Goal: Check status: Check status

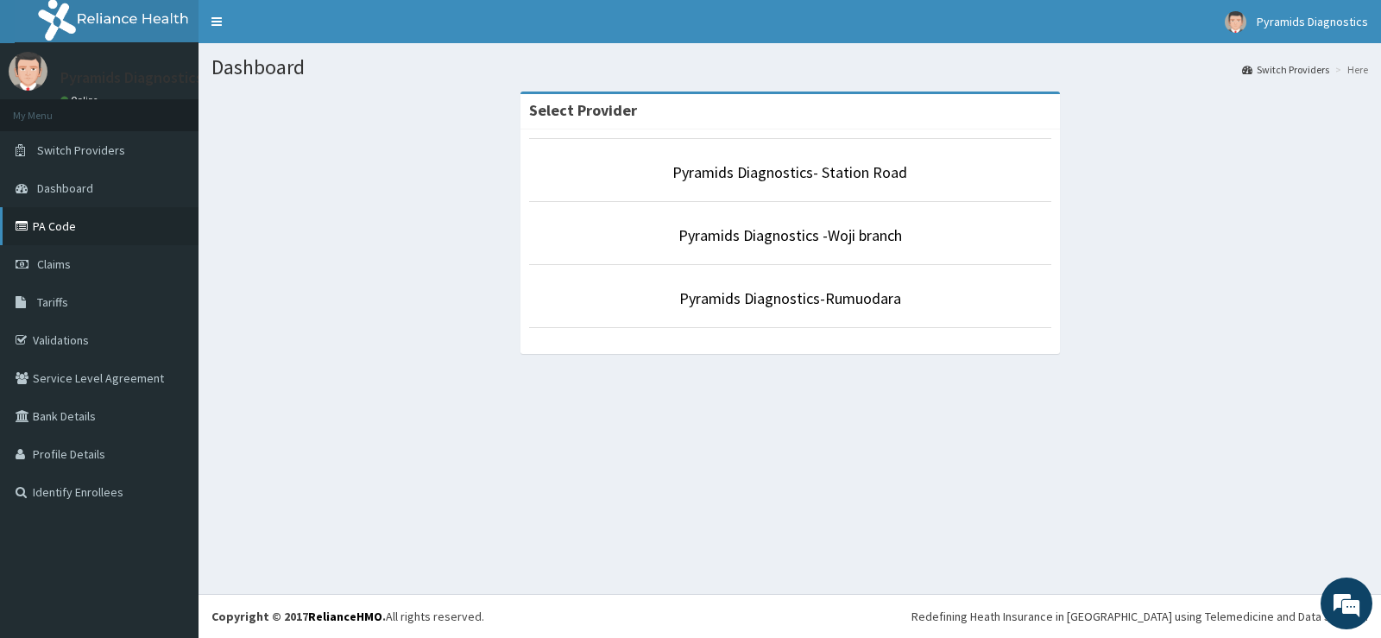
click at [58, 224] on link "PA Code" at bounding box center [99, 226] width 199 height 38
click at [65, 222] on link "PA Code" at bounding box center [99, 226] width 199 height 38
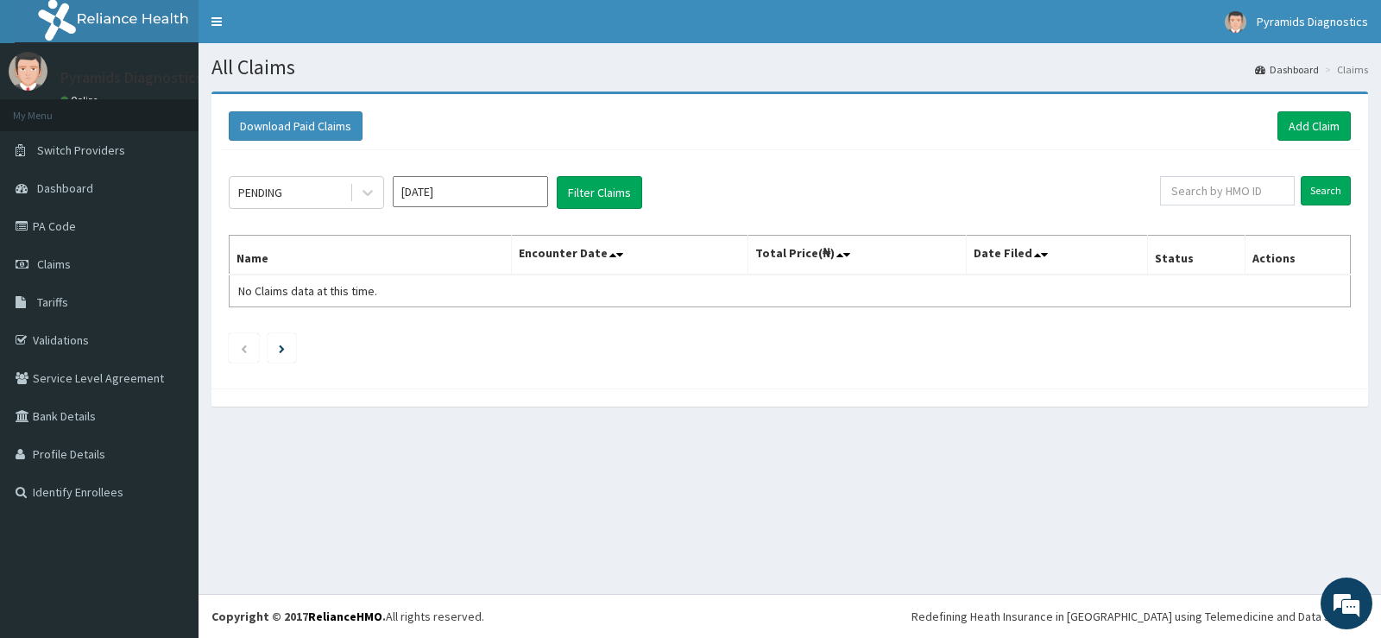
click at [470, 188] on input "[DATE]" at bounding box center [470, 191] width 155 height 31
click at [420, 333] on div "Jul" at bounding box center [419, 335] width 35 height 32
type input "Jul 2025"
click at [374, 193] on icon at bounding box center [367, 192] width 17 height 17
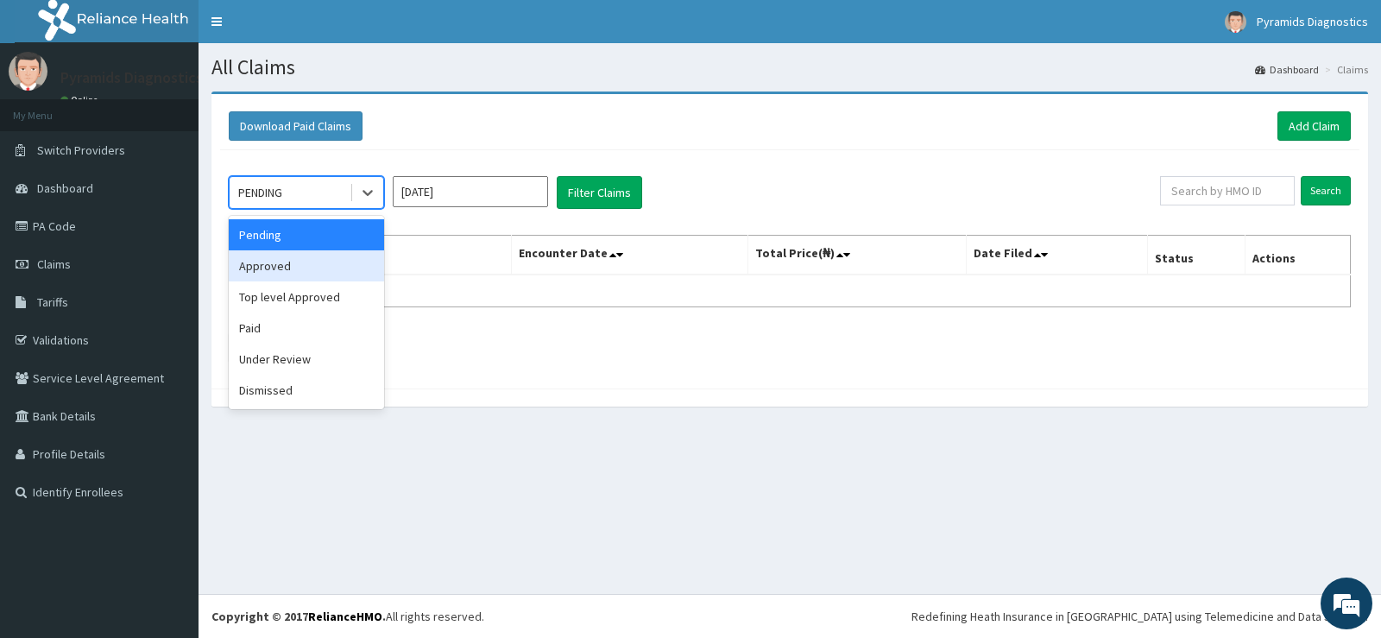
click at [291, 262] on div "Approved" at bounding box center [306, 265] width 155 height 31
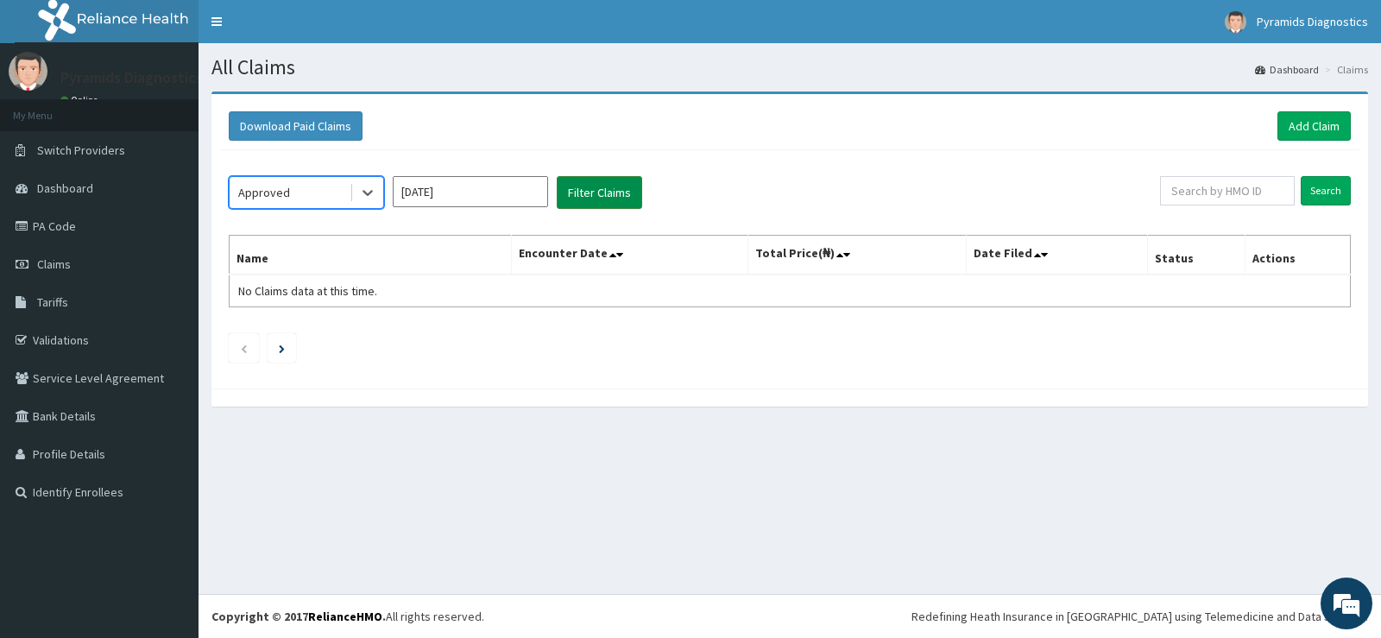
click at [591, 193] on button "Filter Claims" at bounding box center [599, 192] width 85 height 33
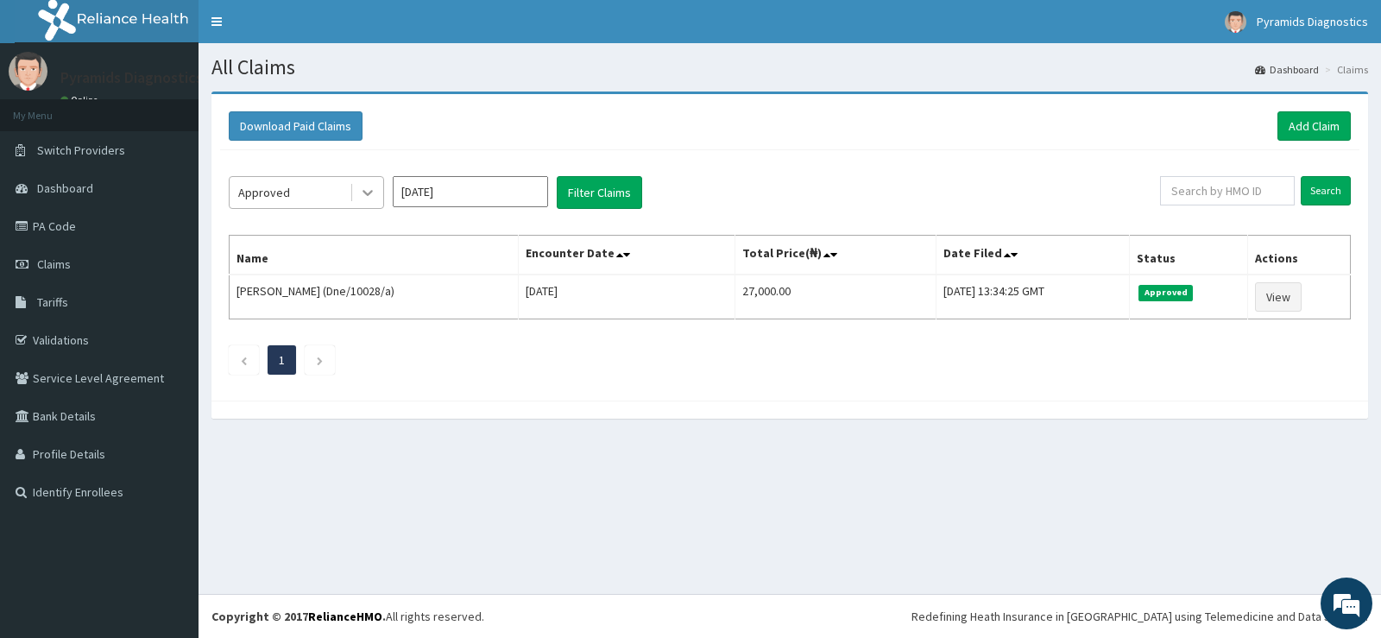
click at [372, 196] on icon at bounding box center [367, 192] width 17 height 17
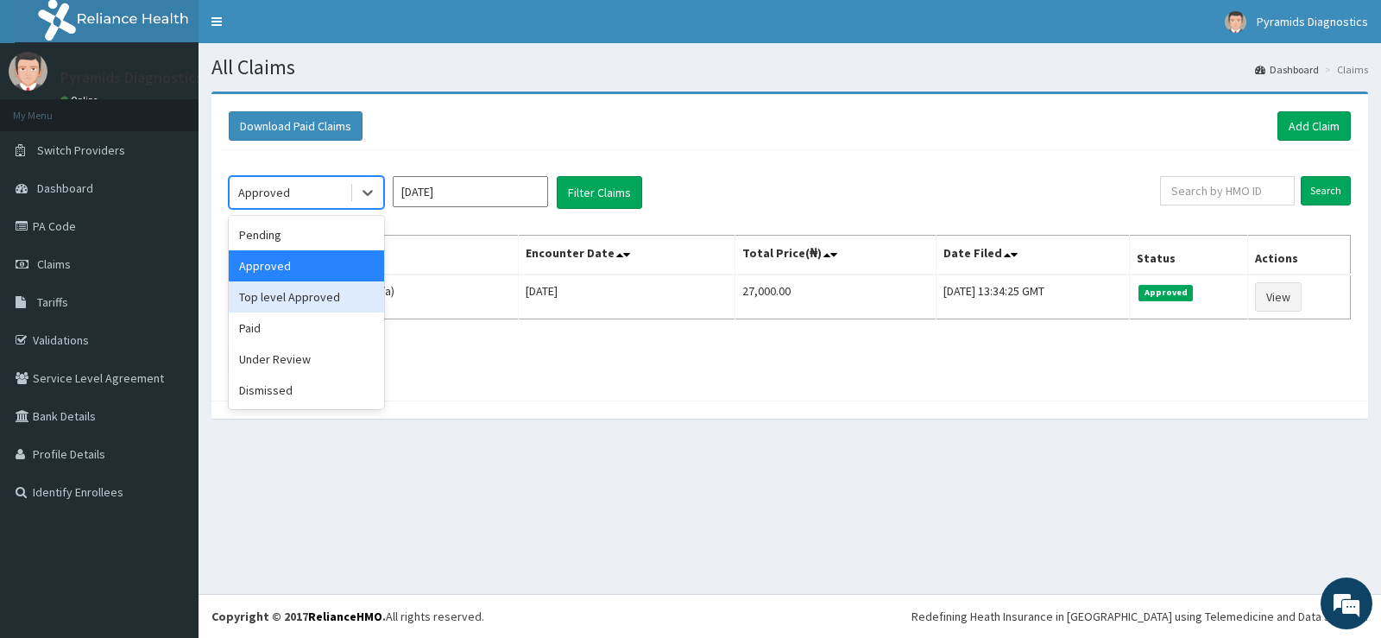
click at [302, 294] on div "Top level Approved" at bounding box center [306, 296] width 155 height 31
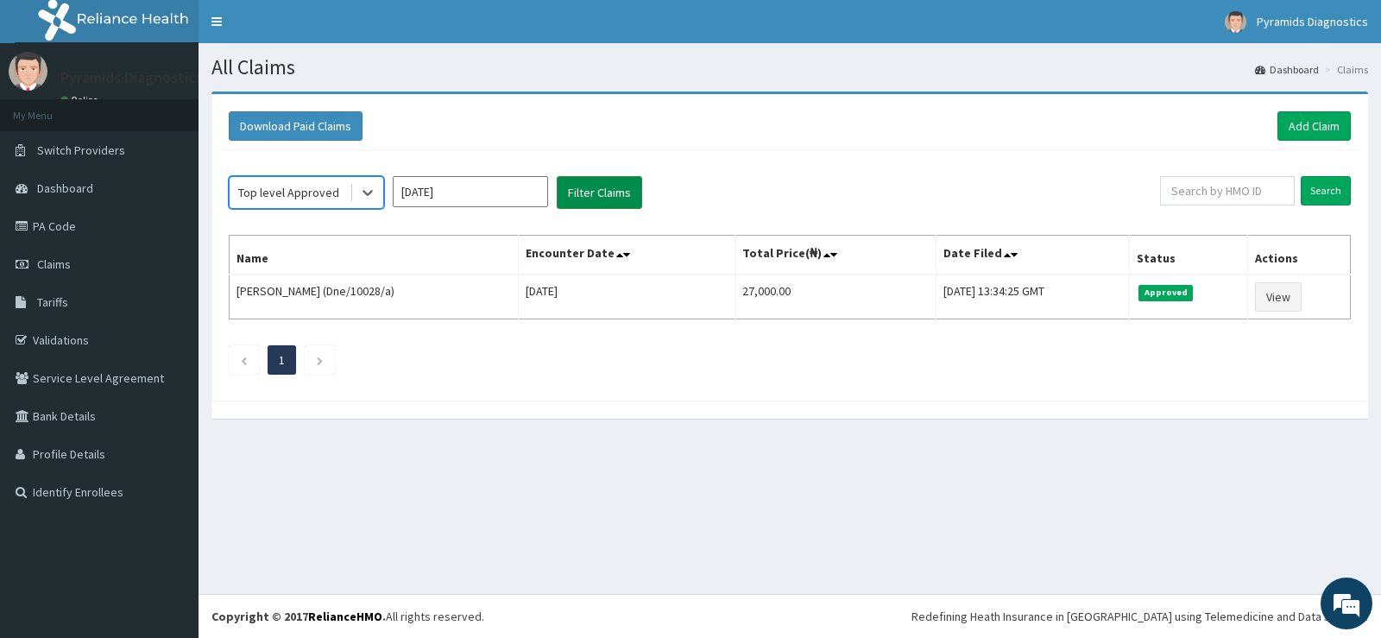
click at [574, 197] on button "Filter Claims" at bounding box center [599, 192] width 85 height 33
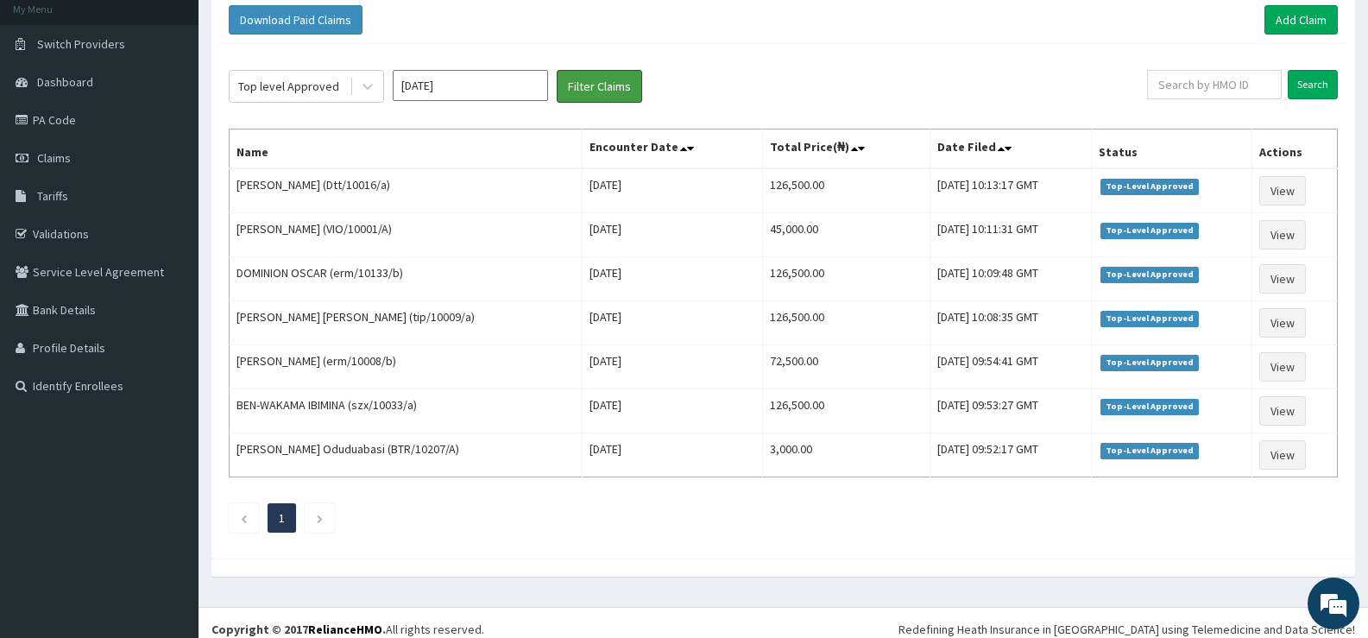
scroll to position [119, 0]
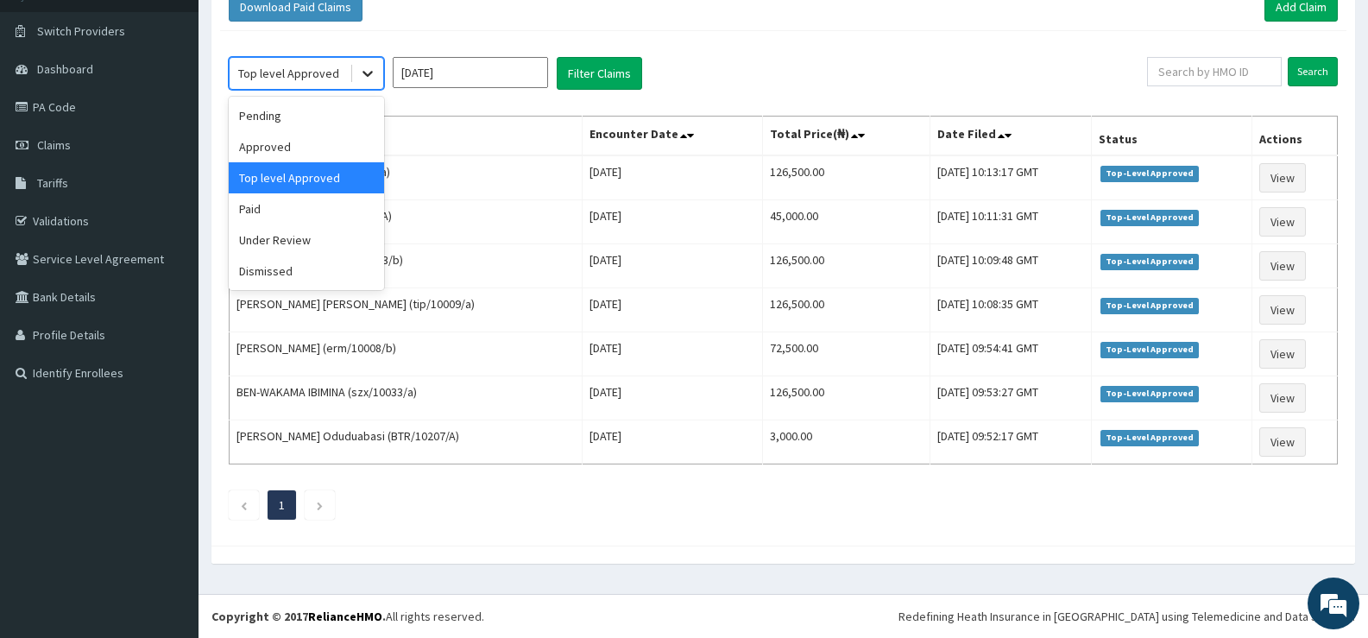
click at [369, 77] on icon at bounding box center [367, 73] width 17 height 17
click at [257, 233] on div "Under Review" at bounding box center [306, 239] width 155 height 31
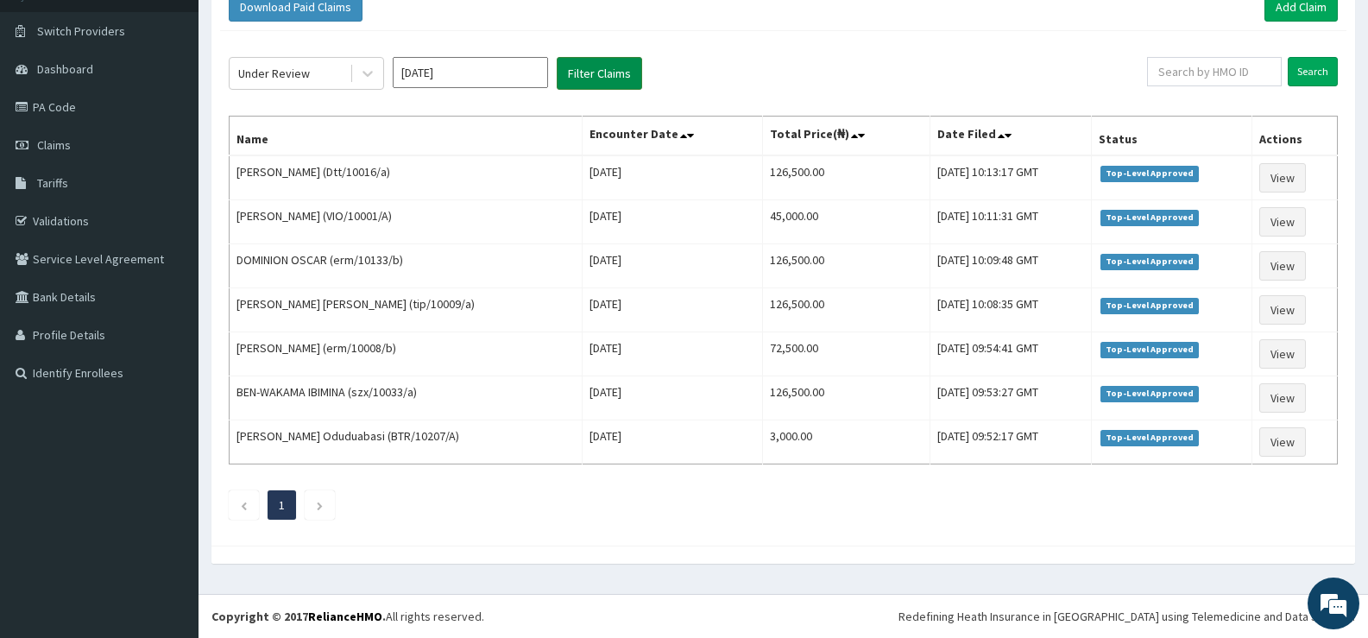
click at [592, 81] on button "Filter Claims" at bounding box center [599, 73] width 85 height 33
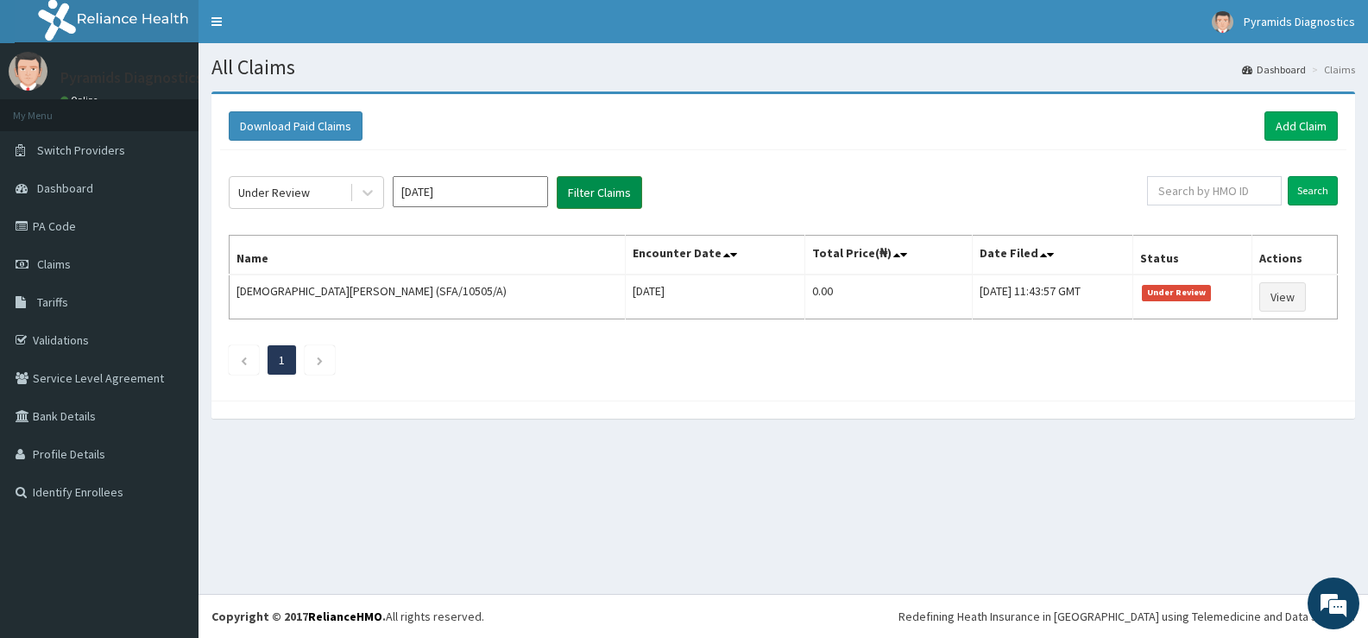
scroll to position [0, 0]
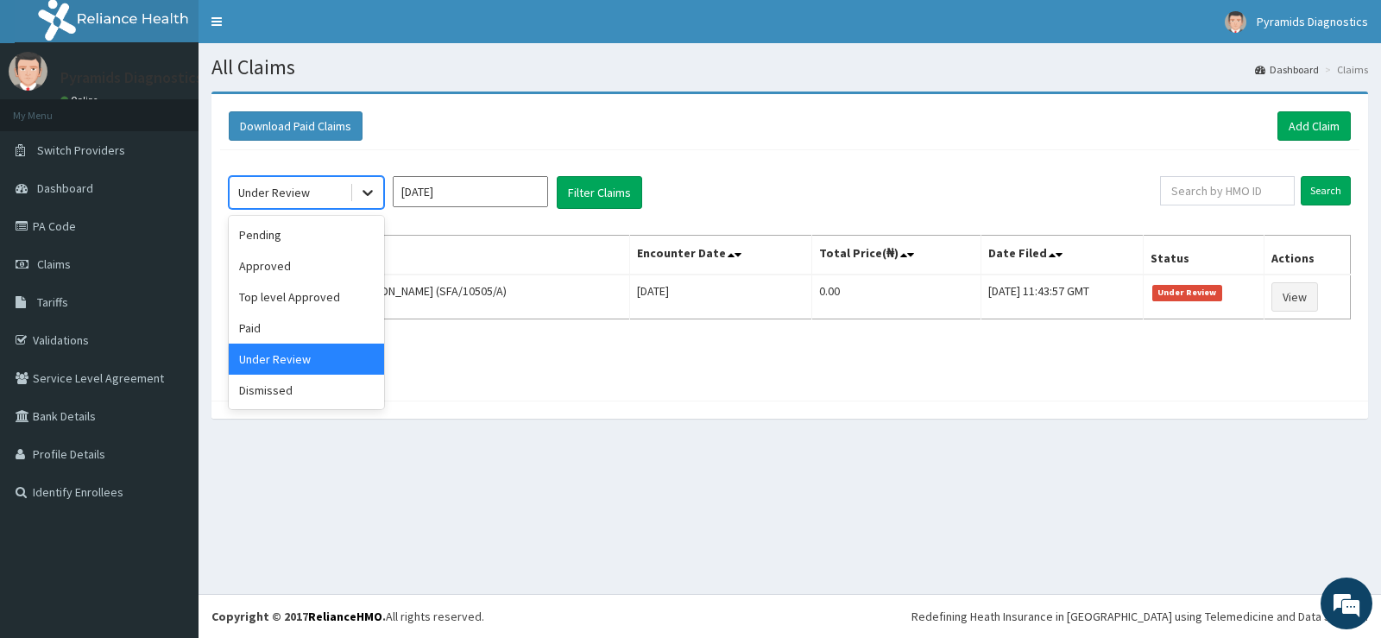
click at [369, 190] on icon at bounding box center [367, 192] width 17 height 17
click at [267, 395] on div "Dismissed" at bounding box center [306, 390] width 155 height 31
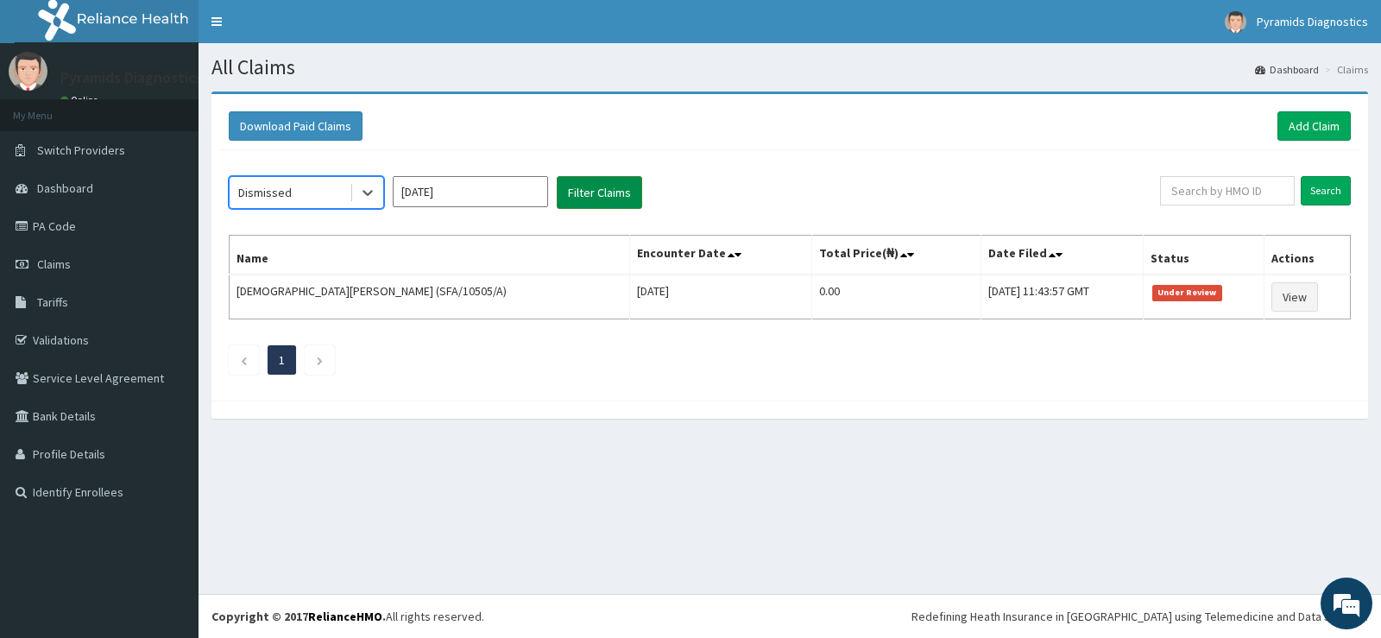
click at [599, 186] on button "Filter Claims" at bounding box center [599, 192] width 85 height 33
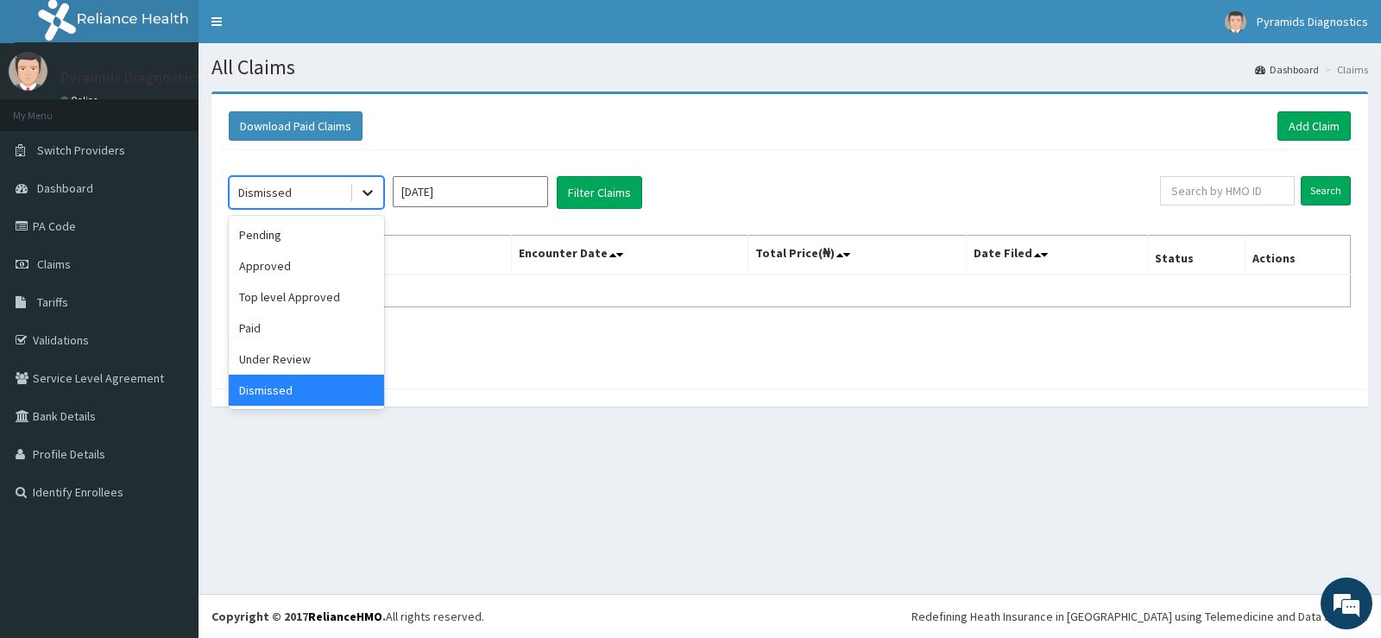
click at [370, 190] on icon at bounding box center [367, 192] width 17 height 17
click at [254, 329] on div "Paid" at bounding box center [306, 328] width 155 height 31
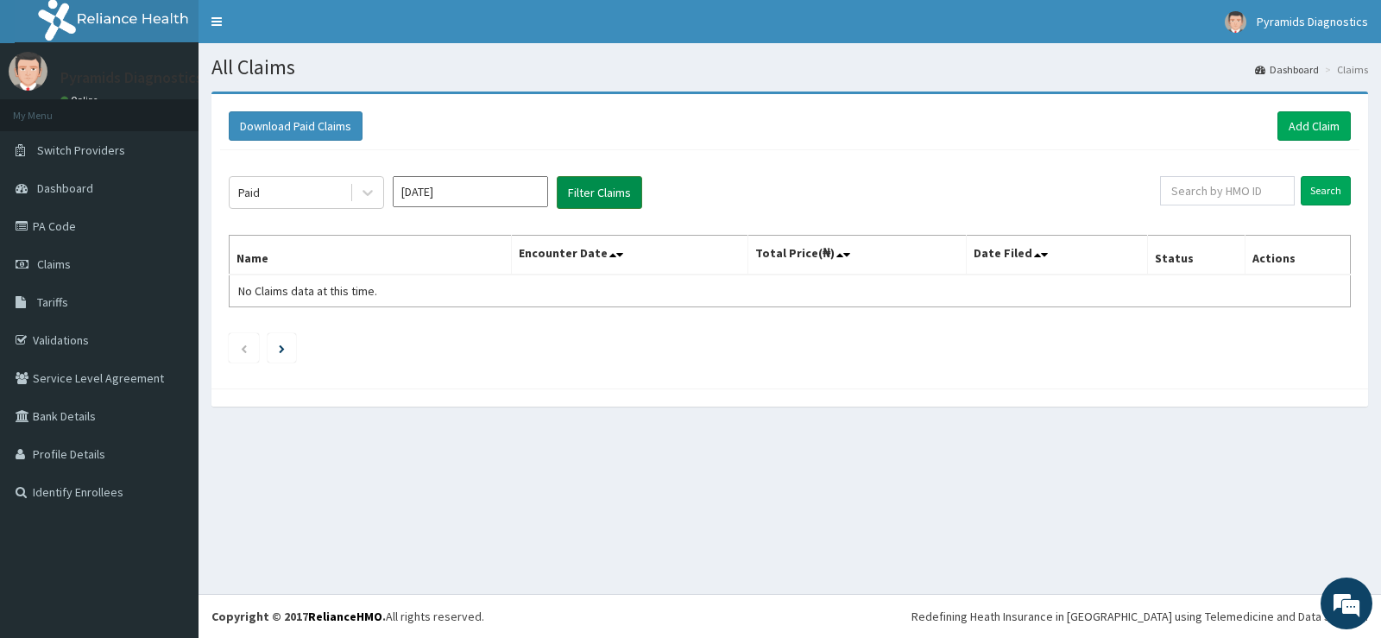
click at [585, 200] on button "Filter Claims" at bounding box center [599, 192] width 85 height 33
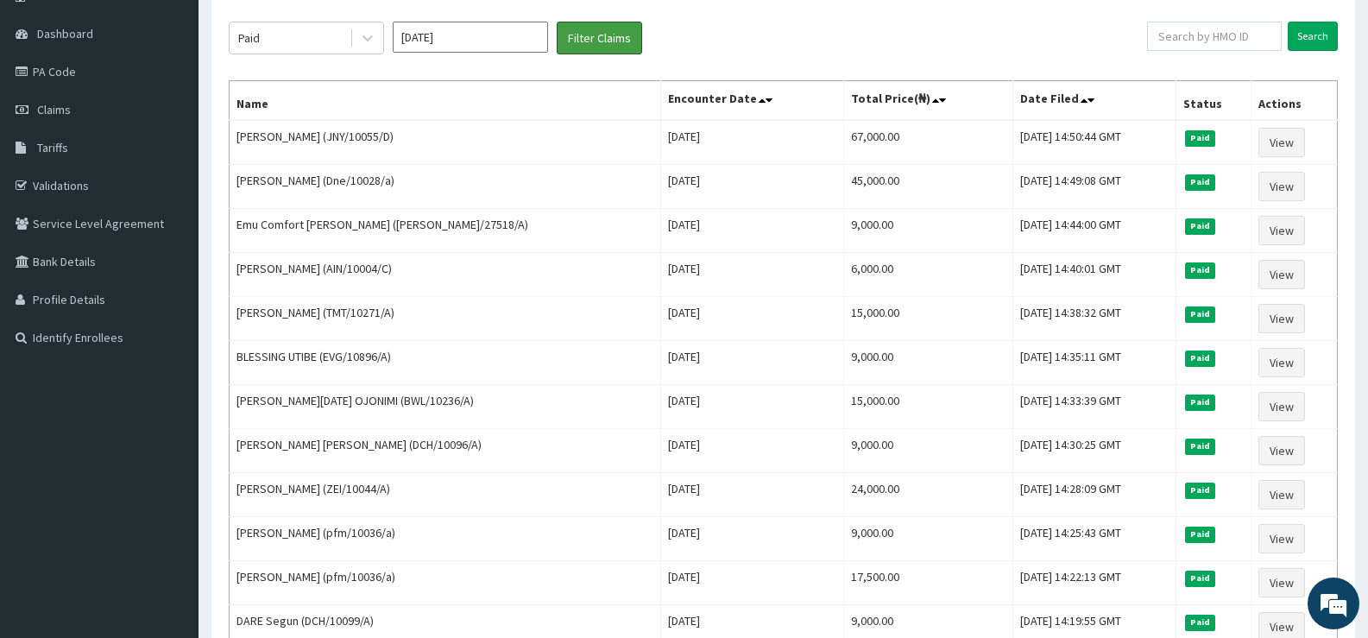
scroll to position [193, 0]
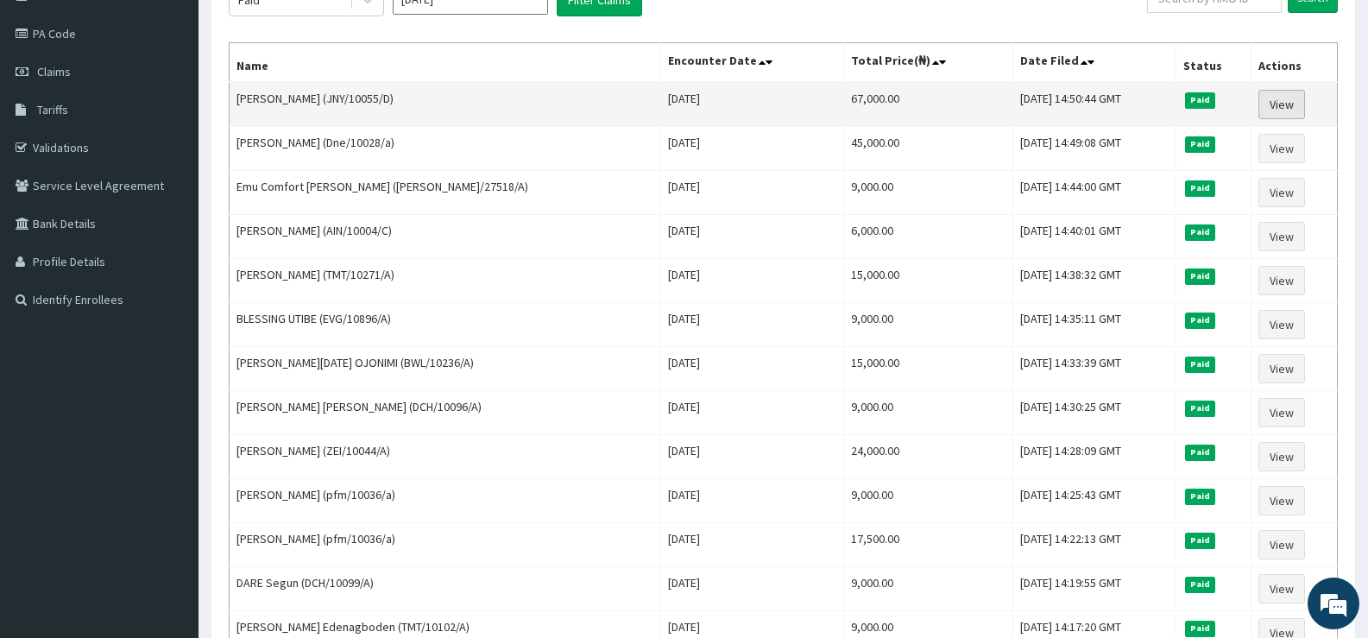
click at [1287, 97] on link "View" at bounding box center [1282, 104] width 47 height 29
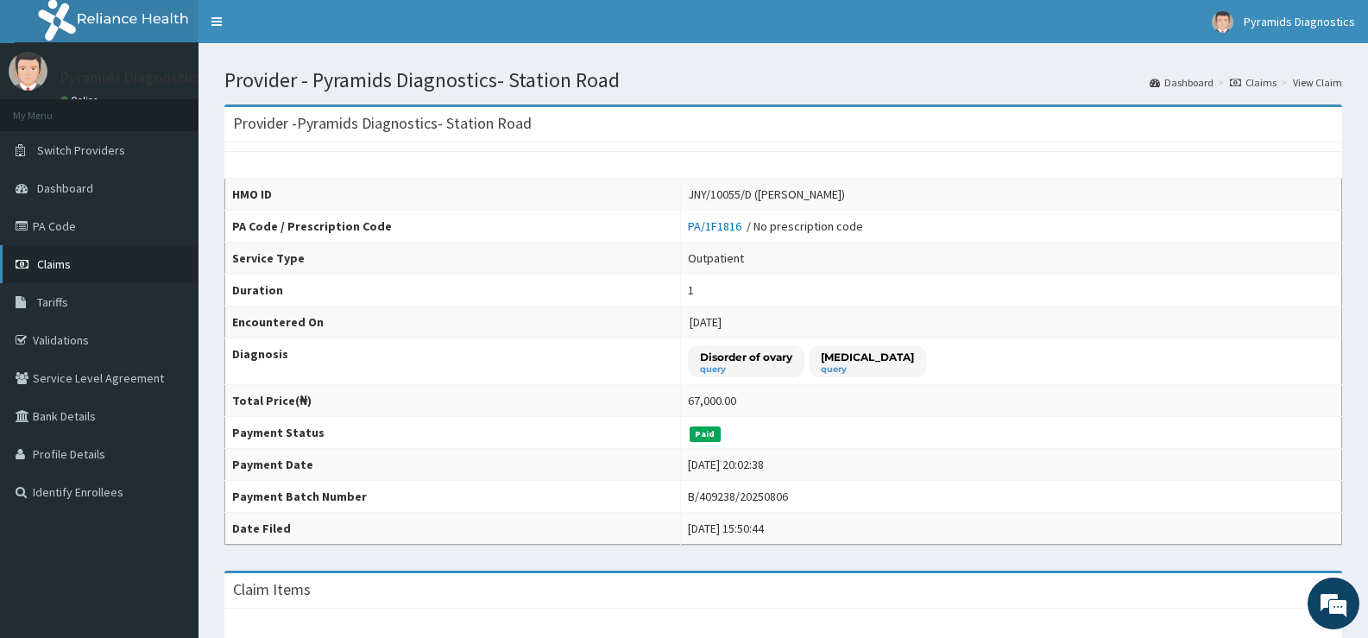
click at [54, 265] on span "Claims" at bounding box center [54, 264] width 34 height 16
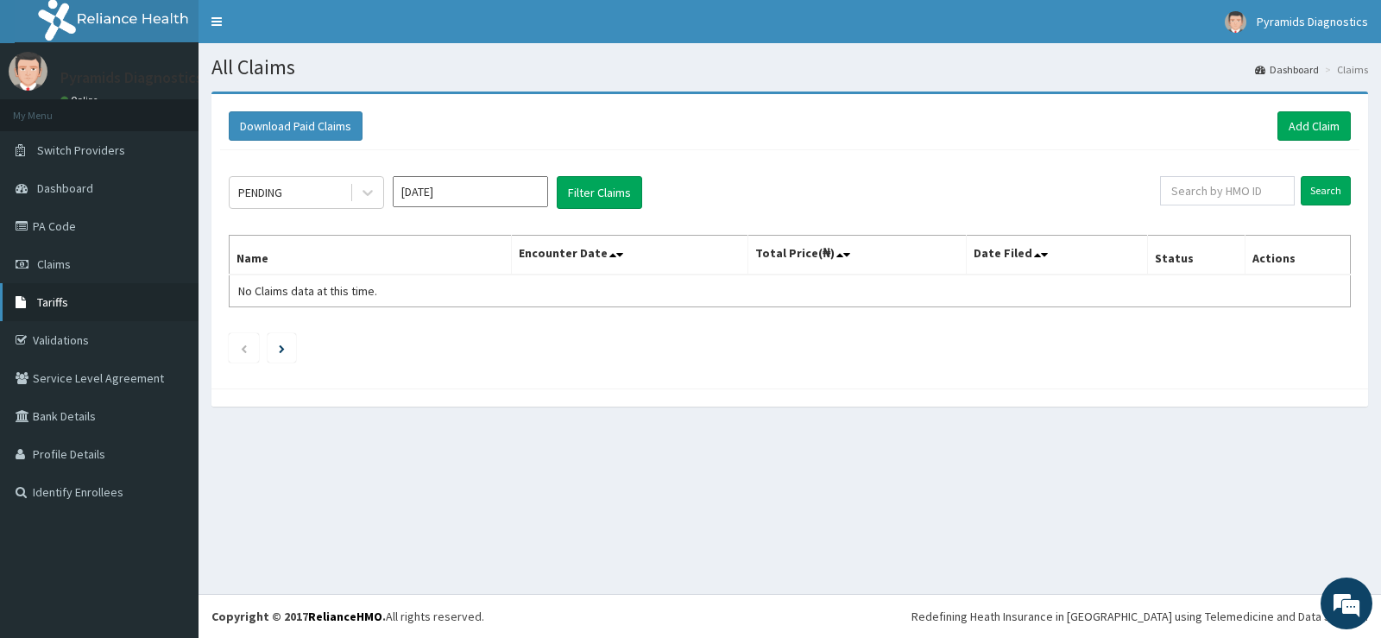
click at [75, 305] on link "Tariffs" at bounding box center [99, 302] width 199 height 38
click at [365, 200] on icon at bounding box center [367, 192] width 17 height 17
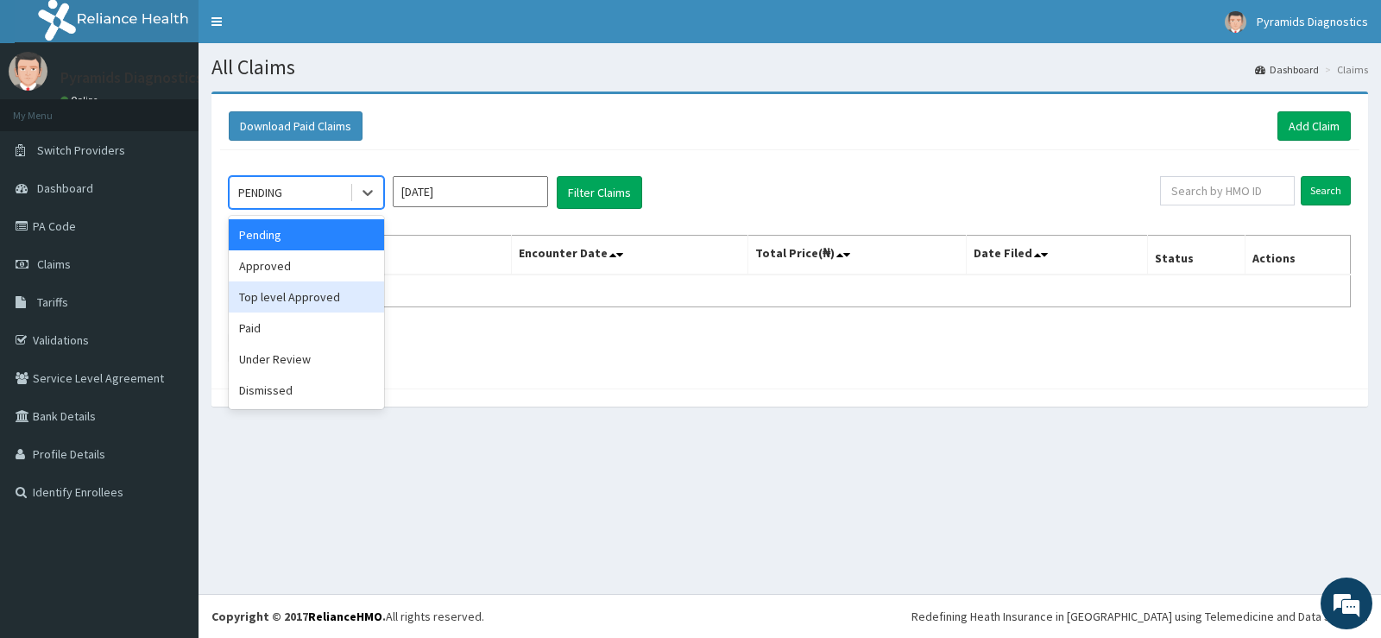
click at [281, 300] on div "Top level Approved" at bounding box center [306, 296] width 155 height 31
click at [281, 300] on td "No Claims data at this time." at bounding box center [371, 291] width 282 height 33
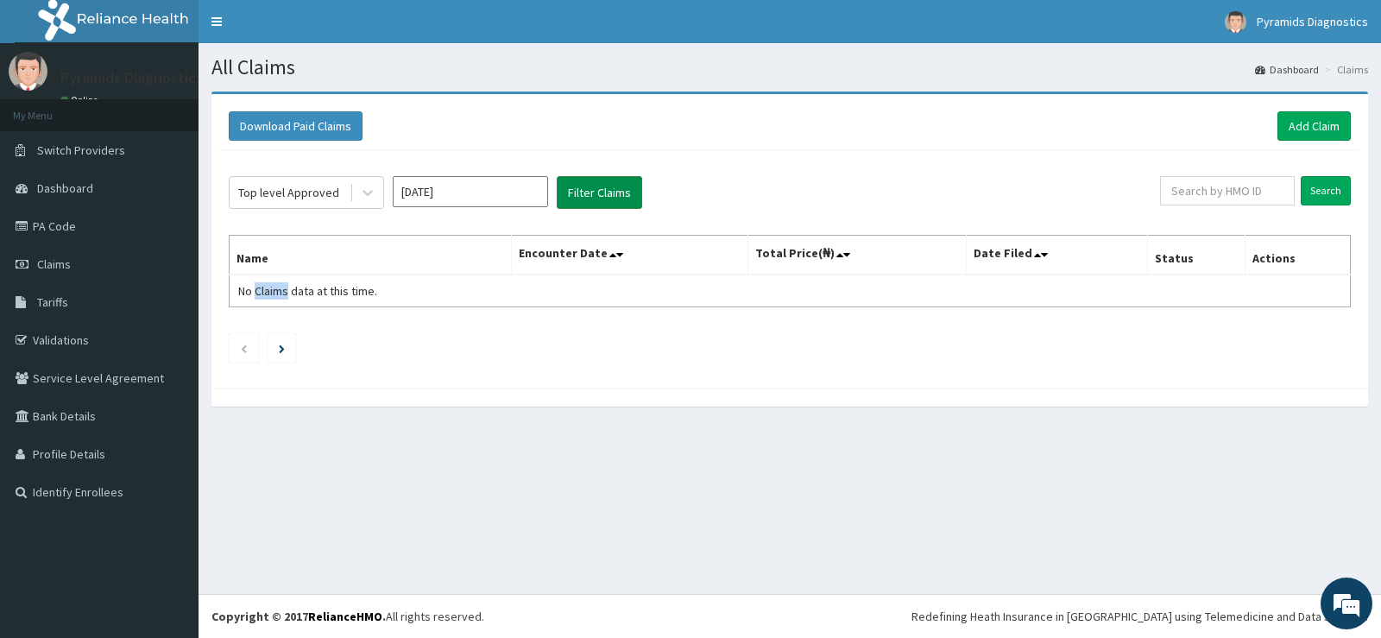
click at [591, 193] on button "Filter Claims" at bounding box center [599, 192] width 85 height 33
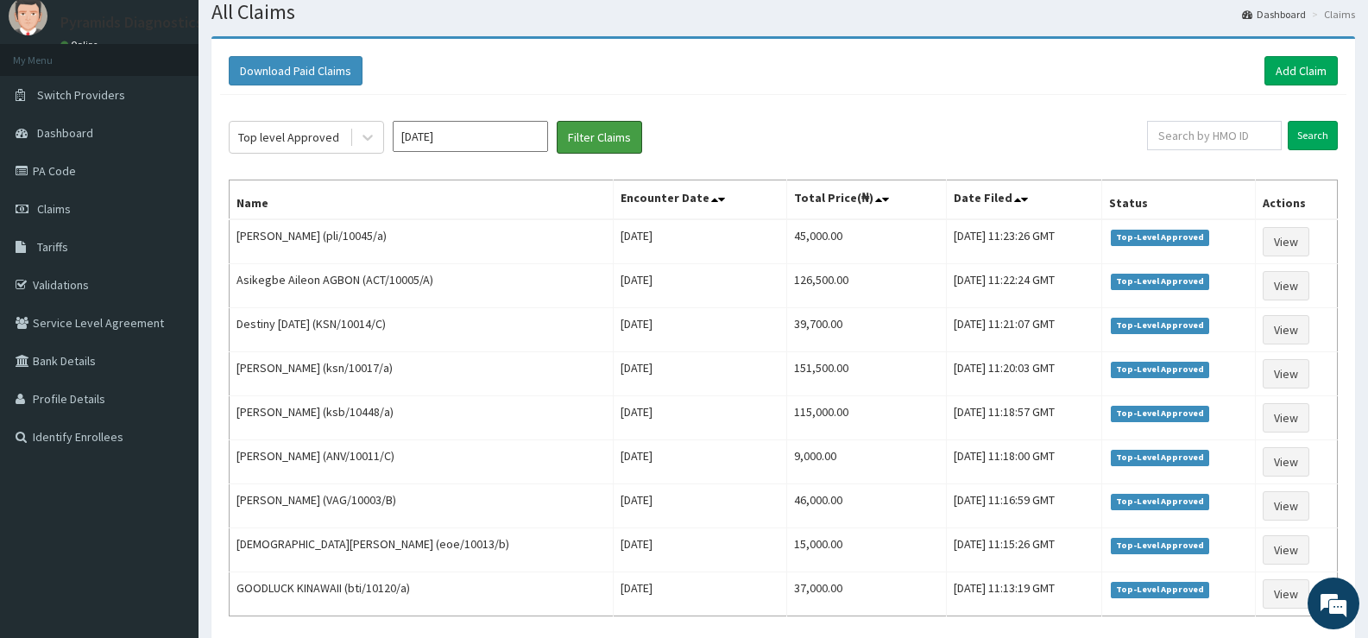
scroll to position [51, 0]
